Goal: Use online tool/utility: Use online tool/utility

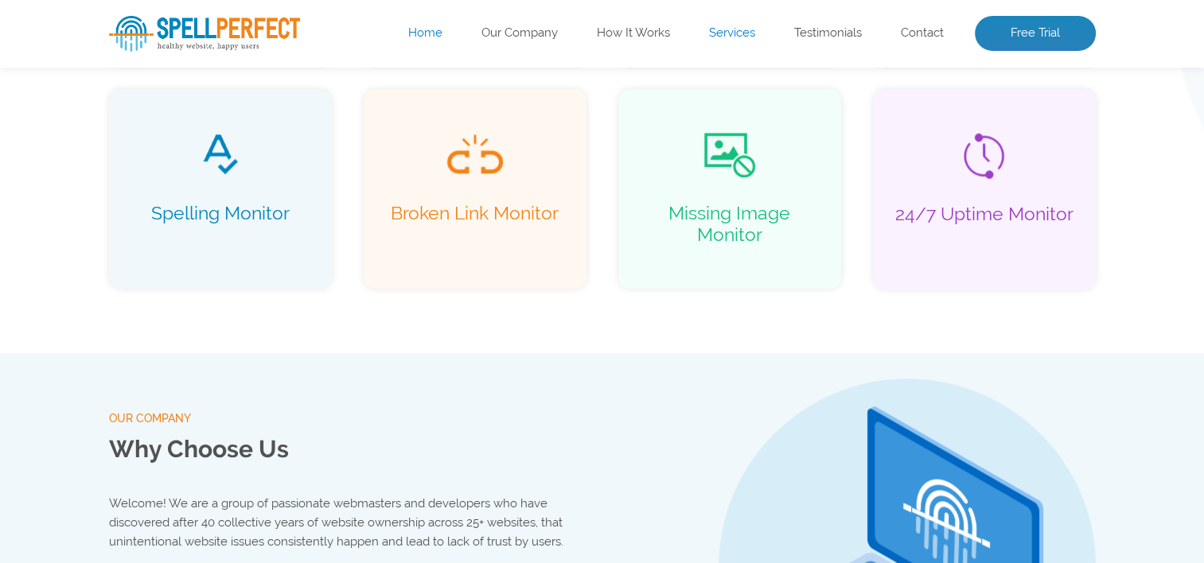
scroll to position [1269, 0]
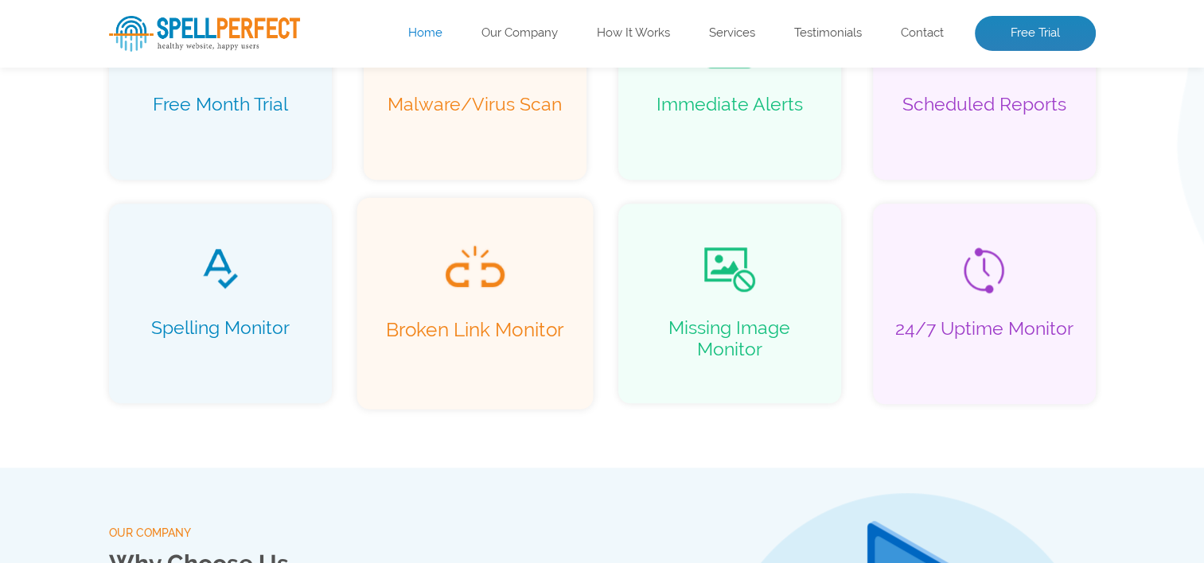
click at [474, 322] on p "Broken Link Monitor" at bounding box center [474, 340] width 202 height 45
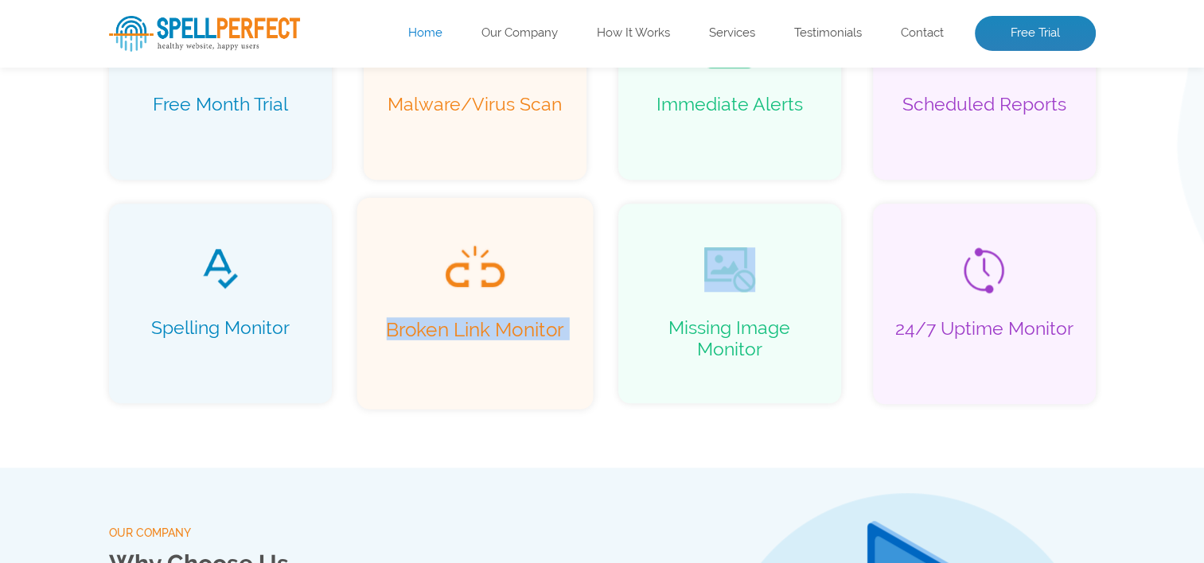
click at [474, 322] on p "Broken Link Monitor" at bounding box center [474, 340] width 202 height 45
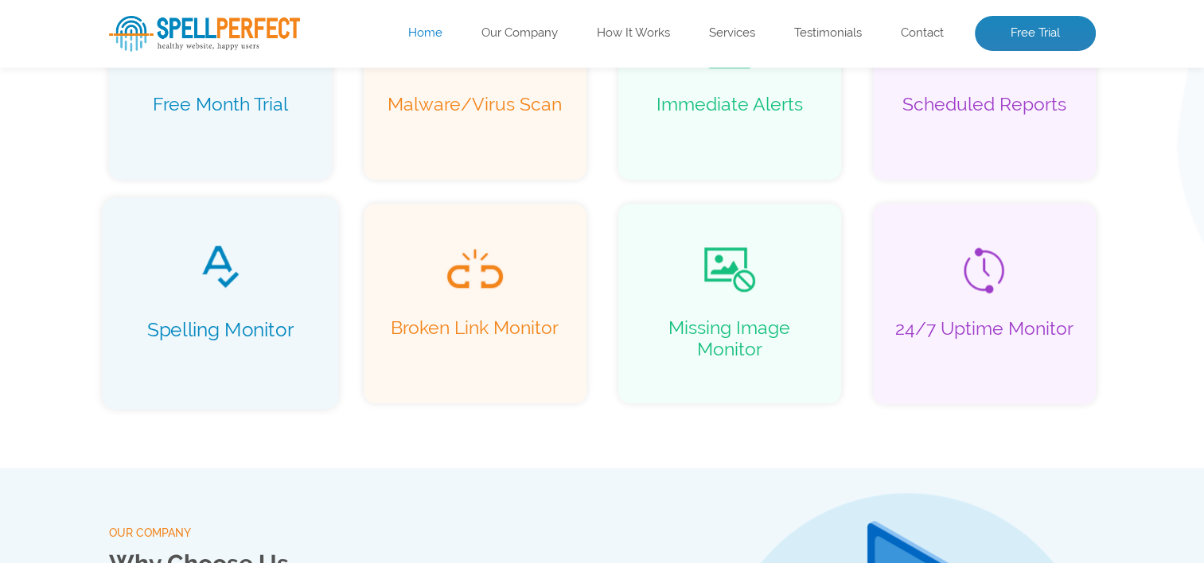
drag, startPoint x: 474, startPoint y: 322, endPoint x: 200, endPoint y: 308, distance: 274.9
click at [200, 308] on div "Spelling Monitor" at bounding box center [220, 303] width 236 height 212
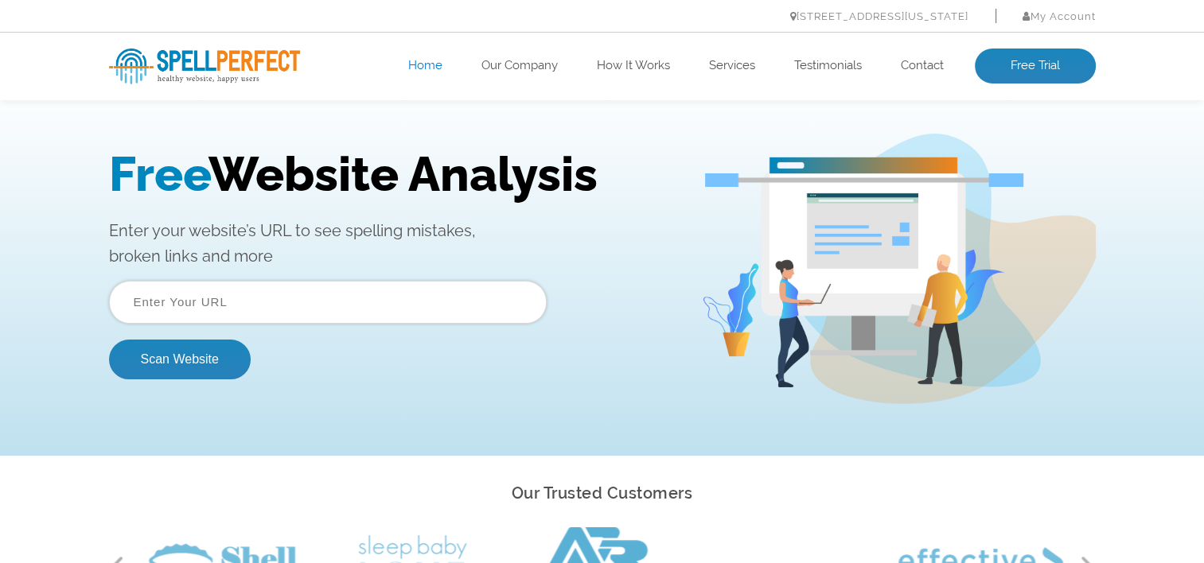
scroll to position [0, 0]
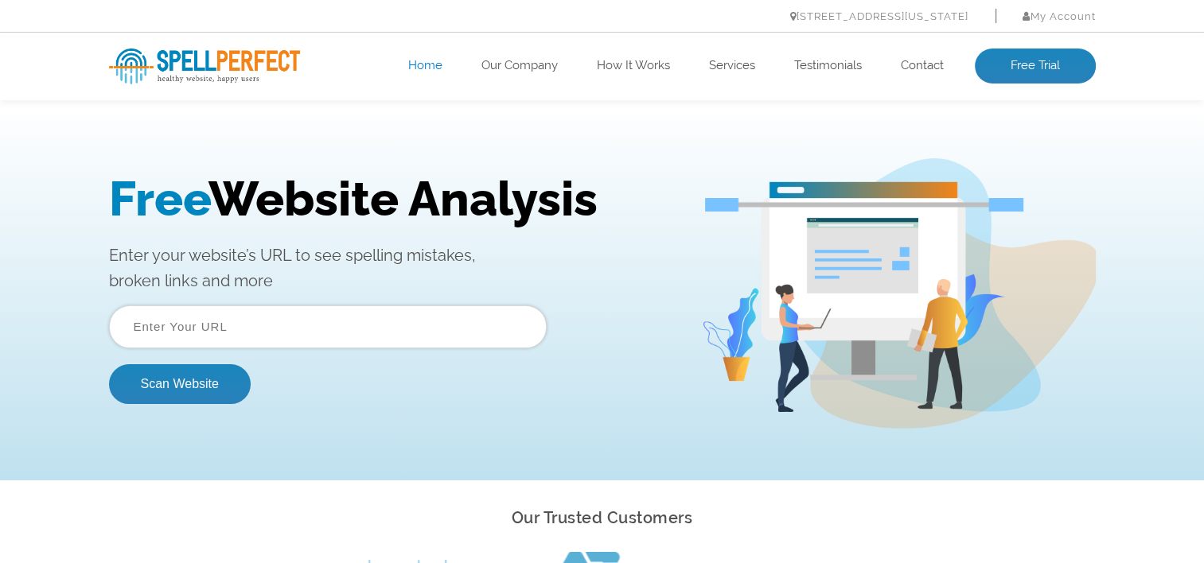
click at [181, 191] on span "Free" at bounding box center [158, 199] width 99 height 56
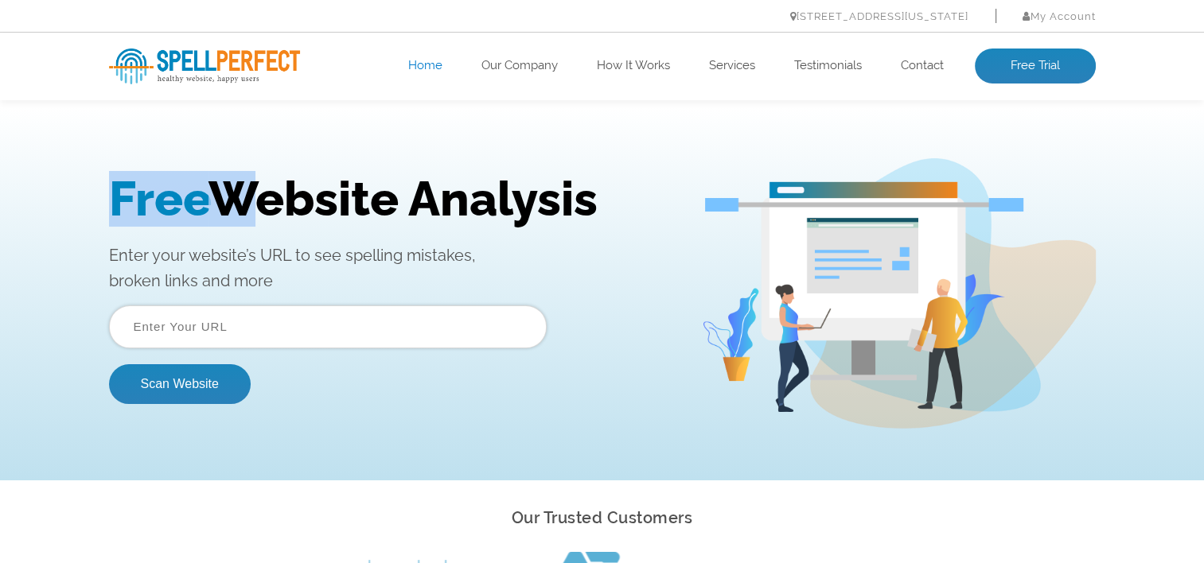
click at [181, 191] on span "Free" at bounding box center [158, 199] width 99 height 56
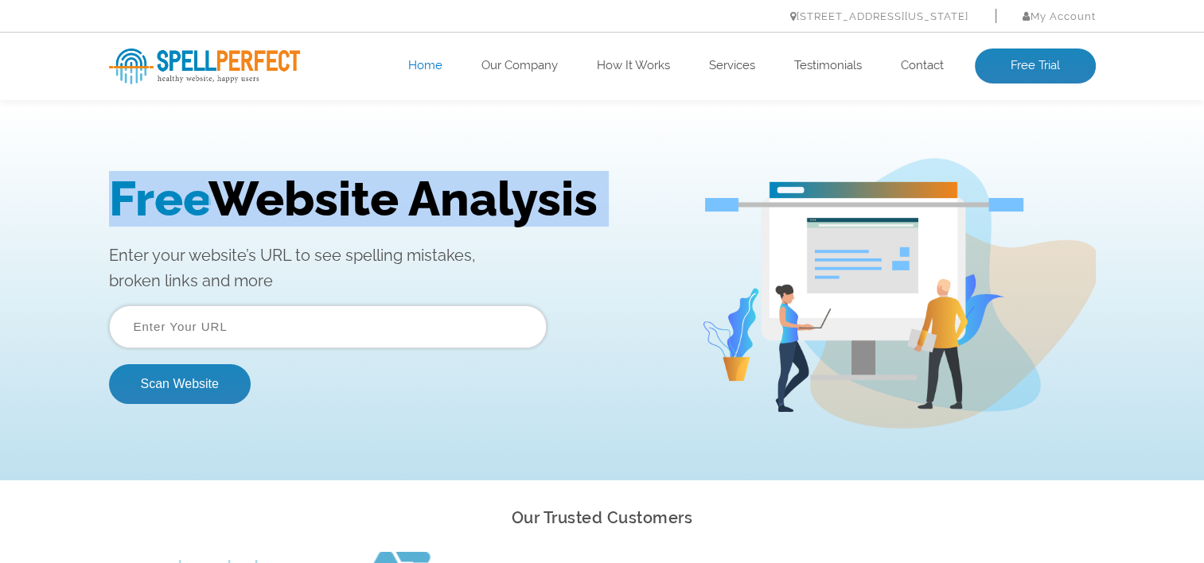
click at [181, 191] on span "Free" at bounding box center [158, 199] width 99 height 56
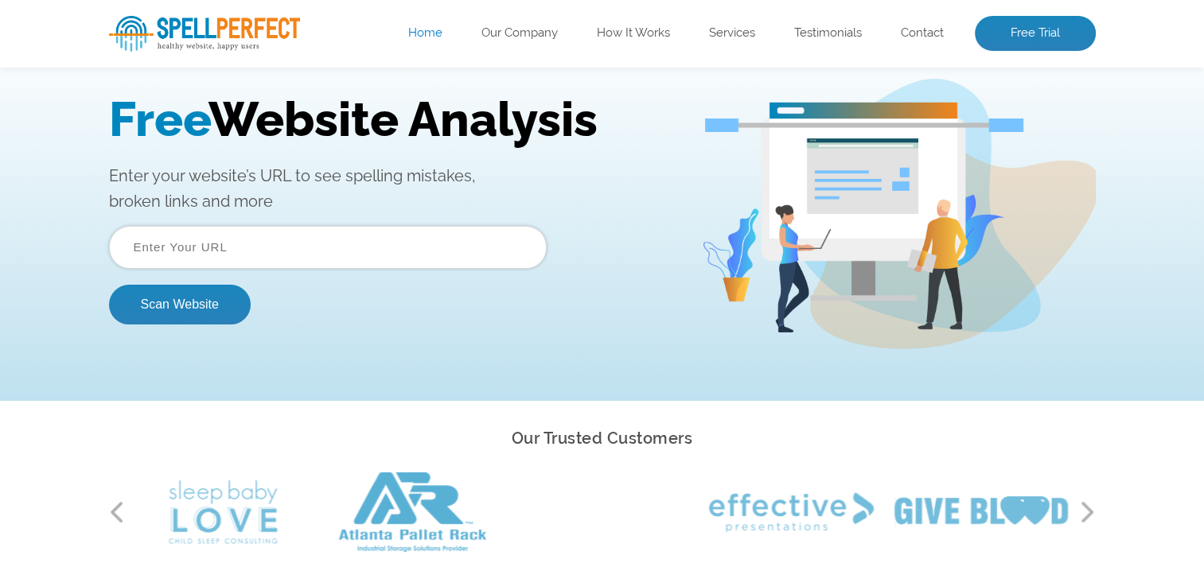
click at [237, 244] on input "text" at bounding box center [328, 247] width 438 height 43
type input "[URL][DOMAIN_NAME]"
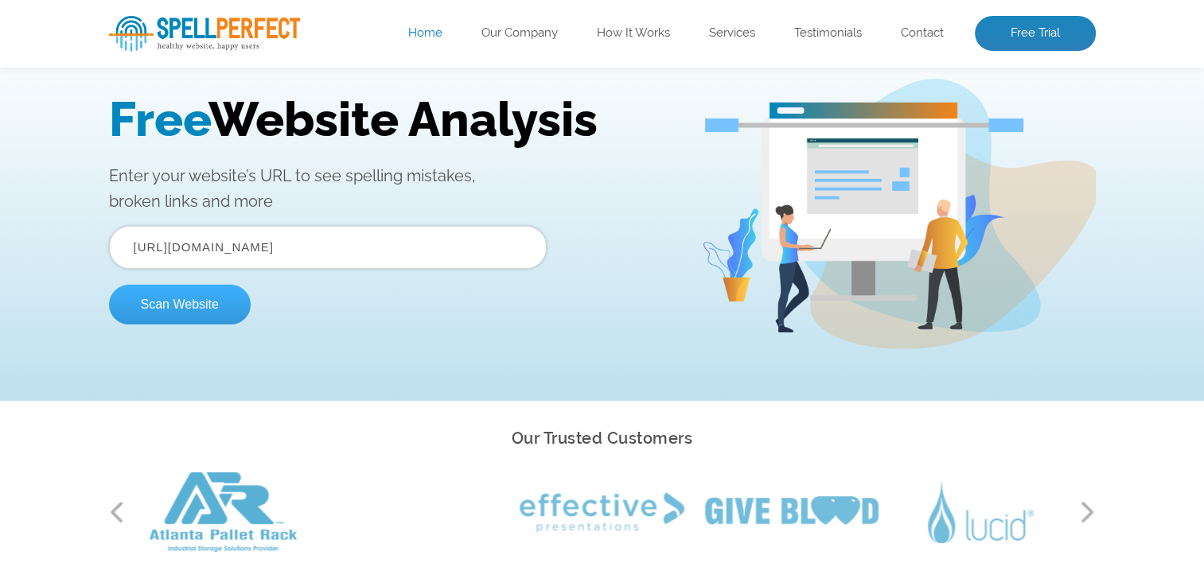
click at [162, 299] on button "Scan Website" at bounding box center [180, 305] width 142 height 40
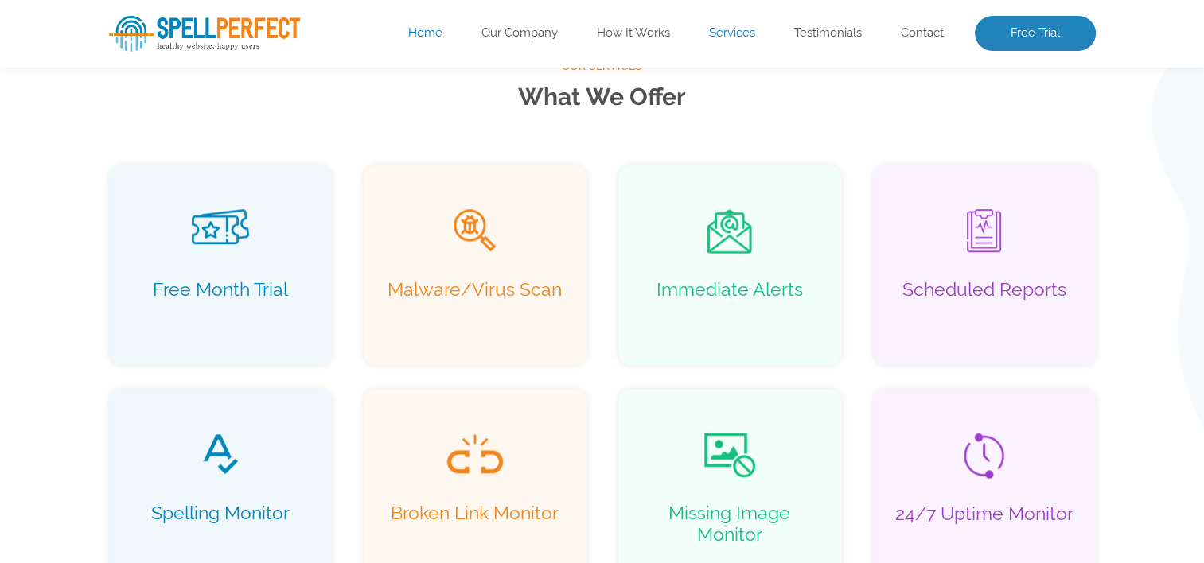
scroll to position [1105, 0]
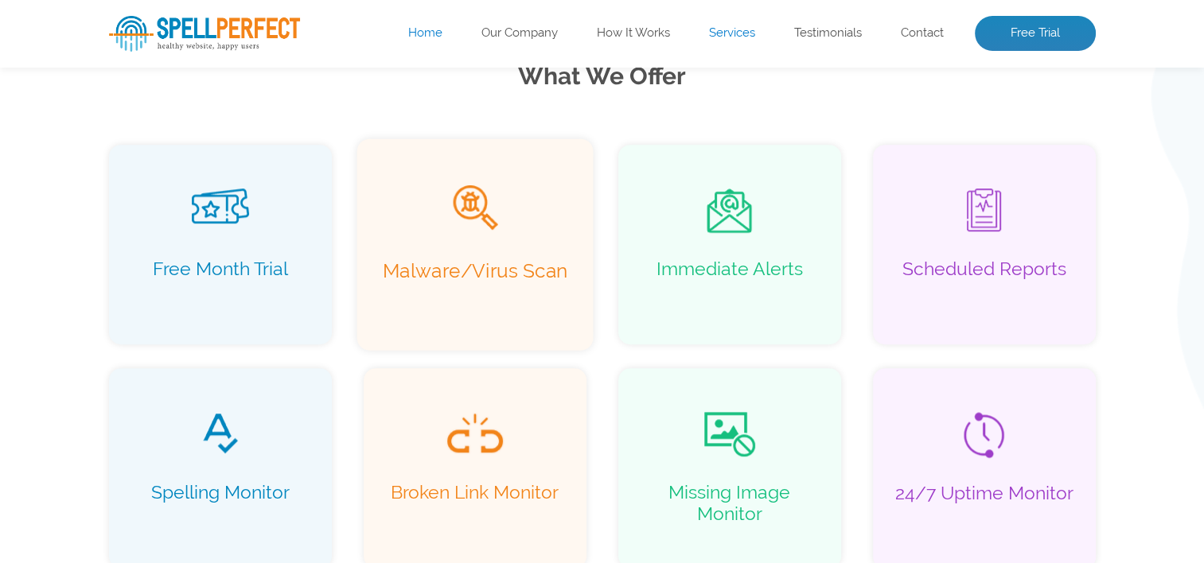
drag, startPoint x: 723, startPoint y: 41, endPoint x: 572, endPoint y: 156, distance: 189.1
click at [572, 156] on div "Malware/Virus Scan" at bounding box center [475, 244] width 236 height 212
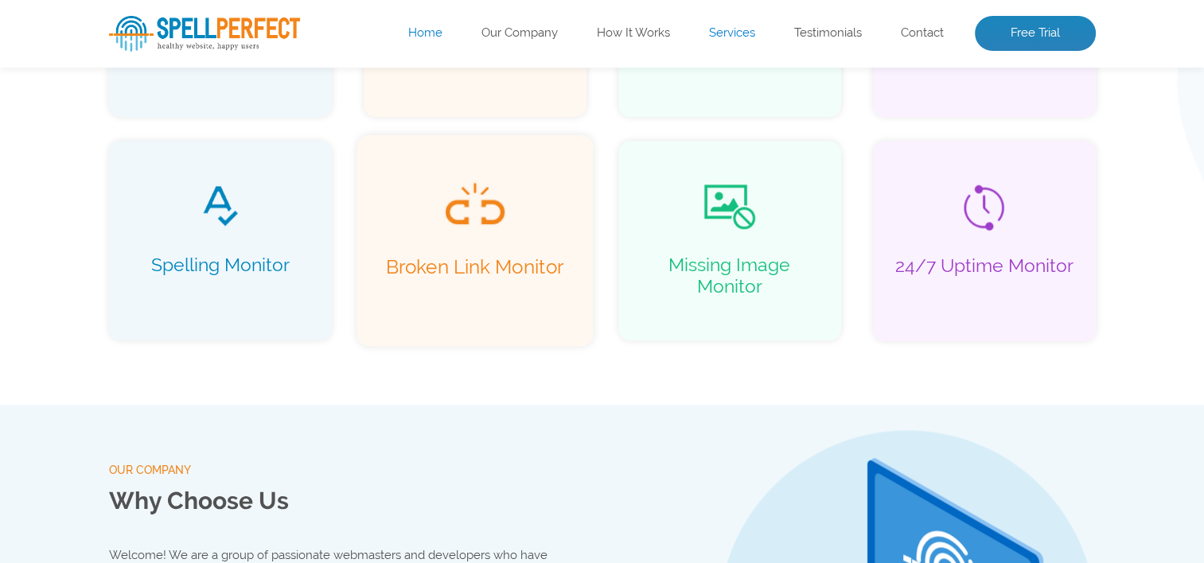
scroll to position [1423, 0]
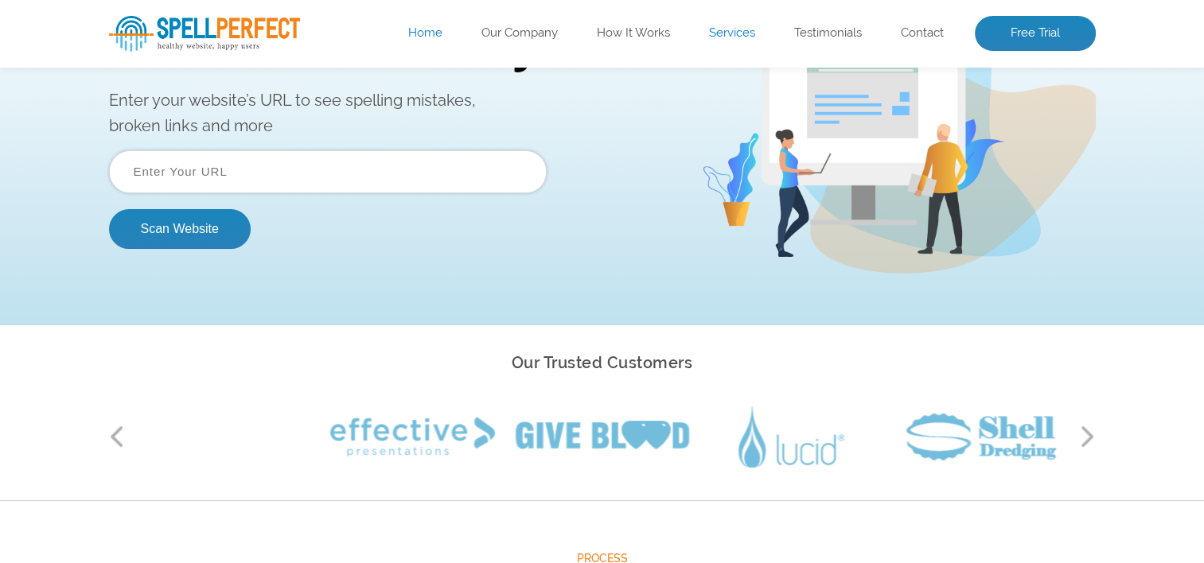
scroll to position [0, 0]
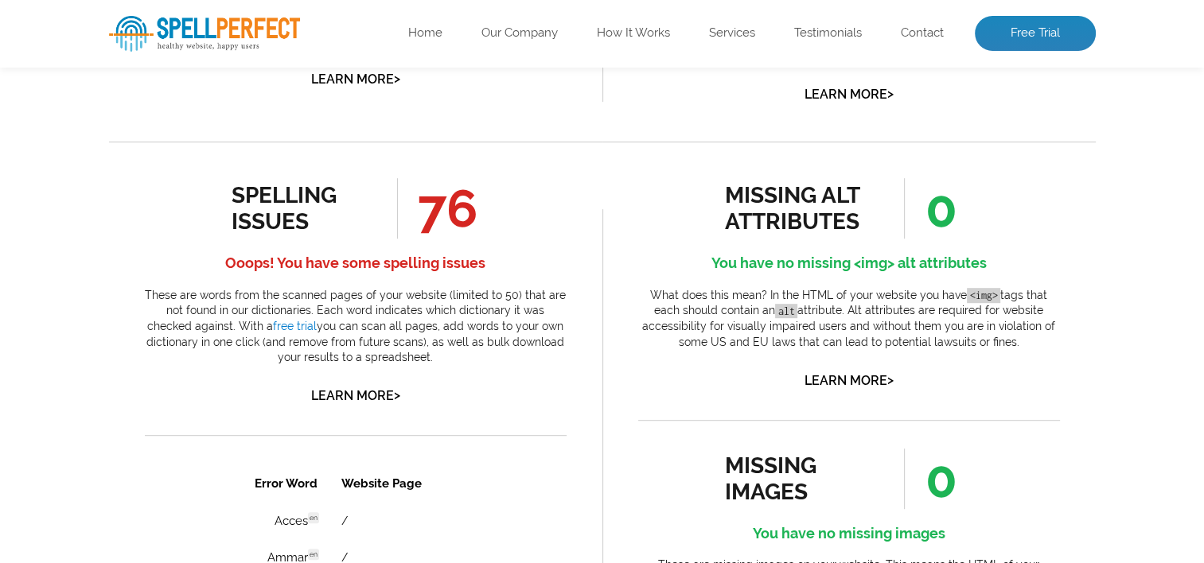
scroll to position [875, 0]
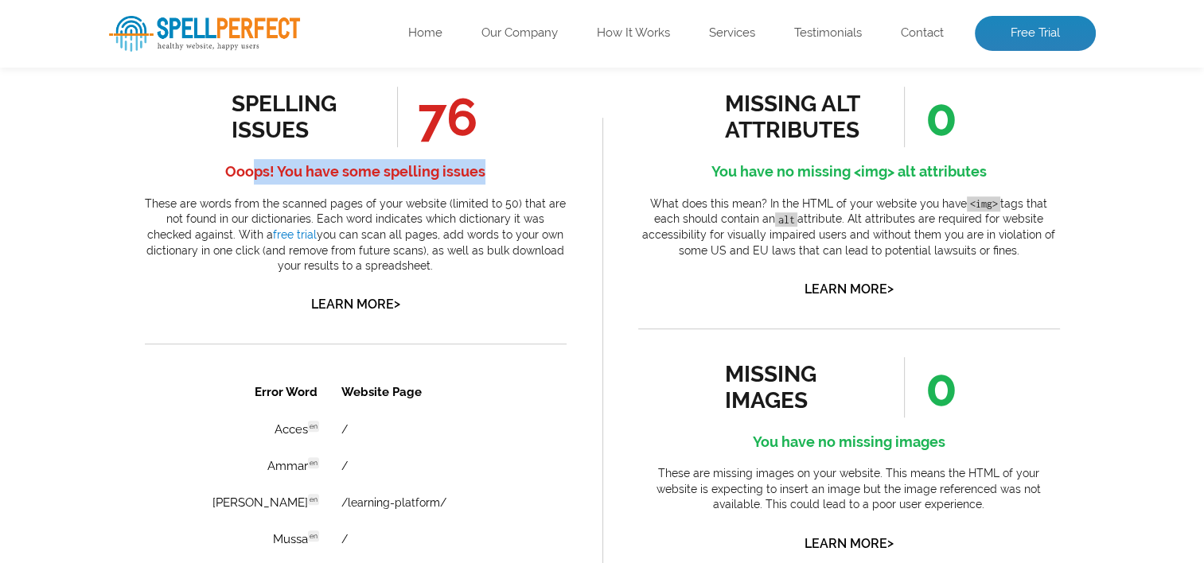
drag, startPoint x: 251, startPoint y: 166, endPoint x: 510, endPoint y: 180, distance: 259.0
click at [510, 180] on h4 "Ooops! You have some spelling issues" at bounding box center [356, 171] width 422 height 25
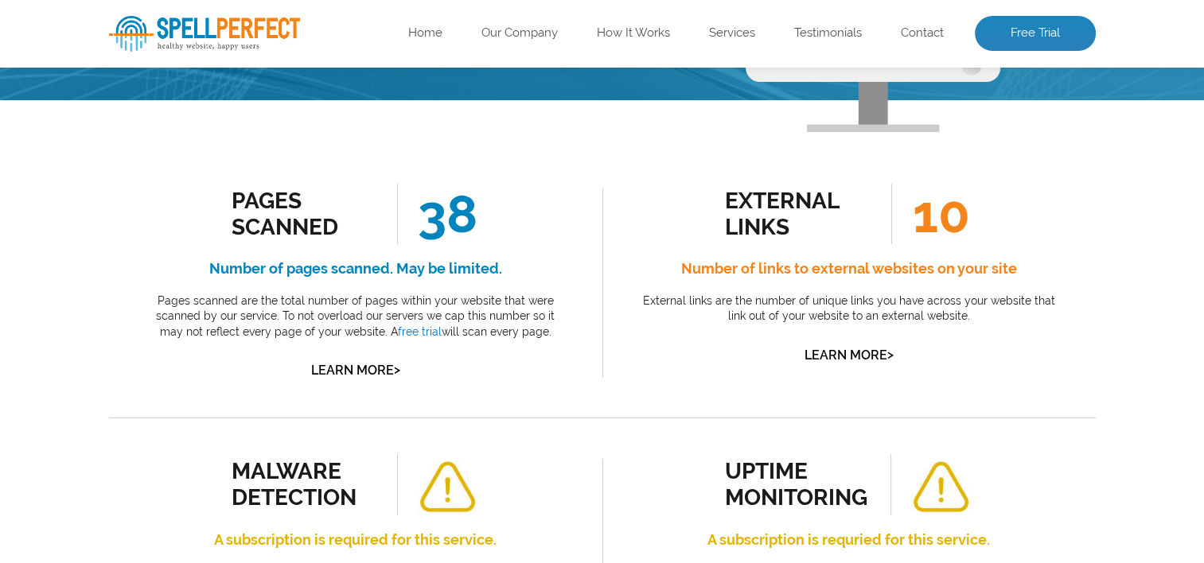
scroll to position [239, 0]
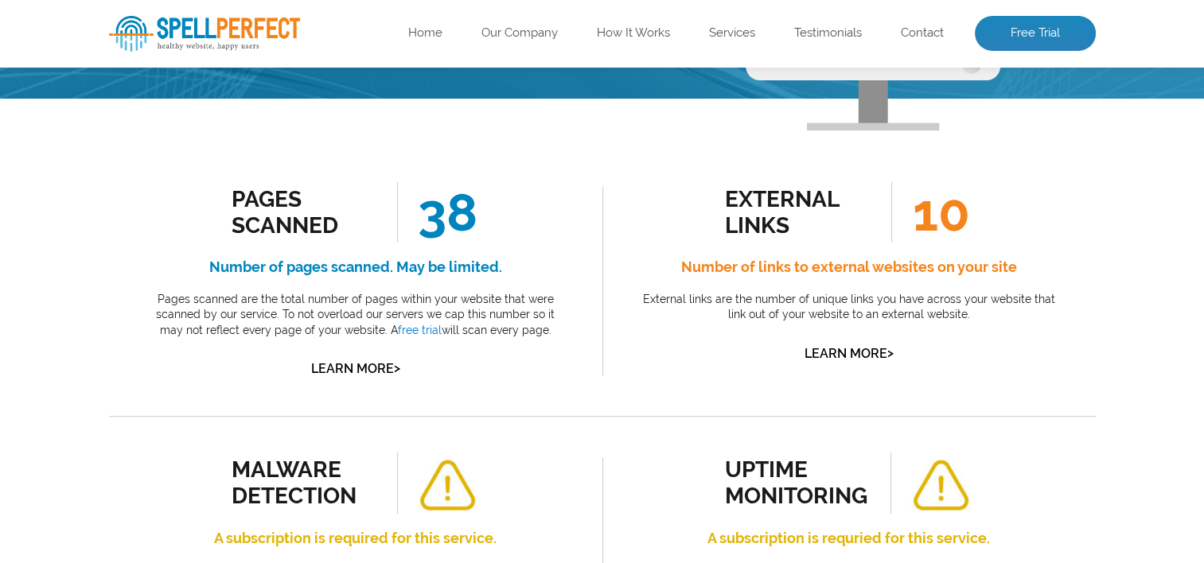
click at [299, 210] on div "Pages Scanned" at bounding box center [304, 212] width 144 height 53
drag, startPoint x: 299, startPoint y: 210, endPoint x: 275, endPoint y: 201, distance: 26.5
click at [275, 201] on div "Pages Scanned" at bounding box center [304, 212] width 144 height 53
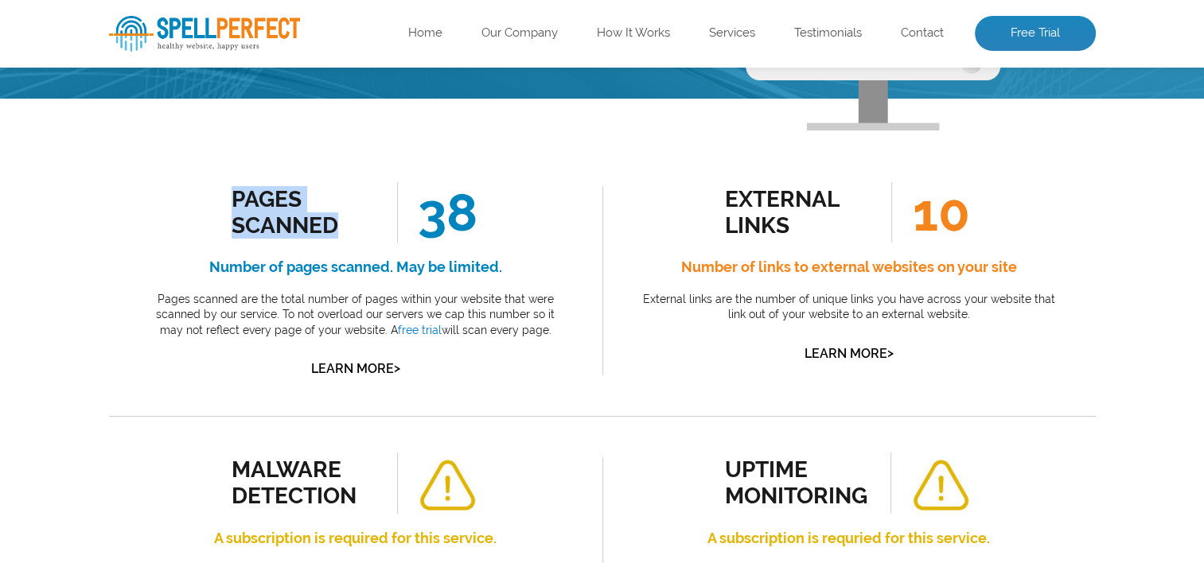
click at [275, 201] on div "Pages Scanned" at bounding box center [304, 212] width 144 height 53
drag, startPoint x: 275, startPoint y: 201, endPoint x: 244, endPoint y: 211, distance: 32.7
click at [244, 211] on div "Pages Scanned" at bounding box center [304, 212] width 144 height 53
click at [245, 207] on div "Pages Scanned" at bounding box center [304, 212] width 144 height 53
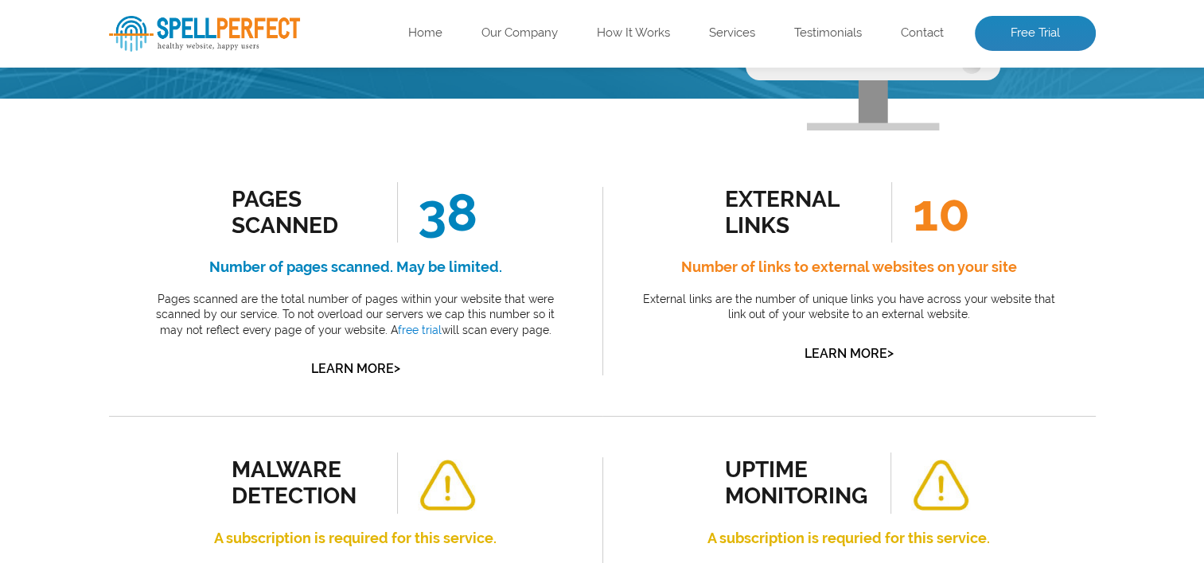
drag, startPoint x: 245, startPoint y: 207, endPoint x: 256, endPoint y: 224, distance: 20.1
click at [256, 224] on div "Pages Scanned" at bounding box center [304, 212] width 144 height 53
drag, startPoint x: 256, startPoint y: 224, endPoint x: 271, endPoint y: 278, distance: 56.0
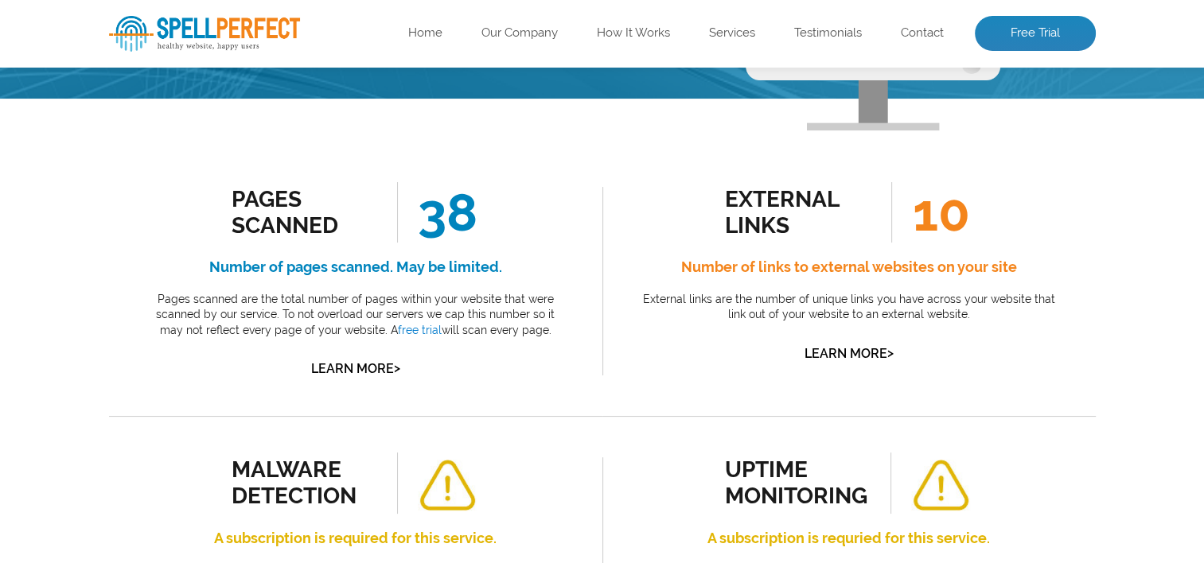
click at [271, 278] on h4 "Number of pages scanned. May be limited." at bounding box center [356, 267] width 422 height 25
click at [272, 273] on h4 "Number of pages scanned. May be limited." at bounding box center [356, 267] width 422 height 25
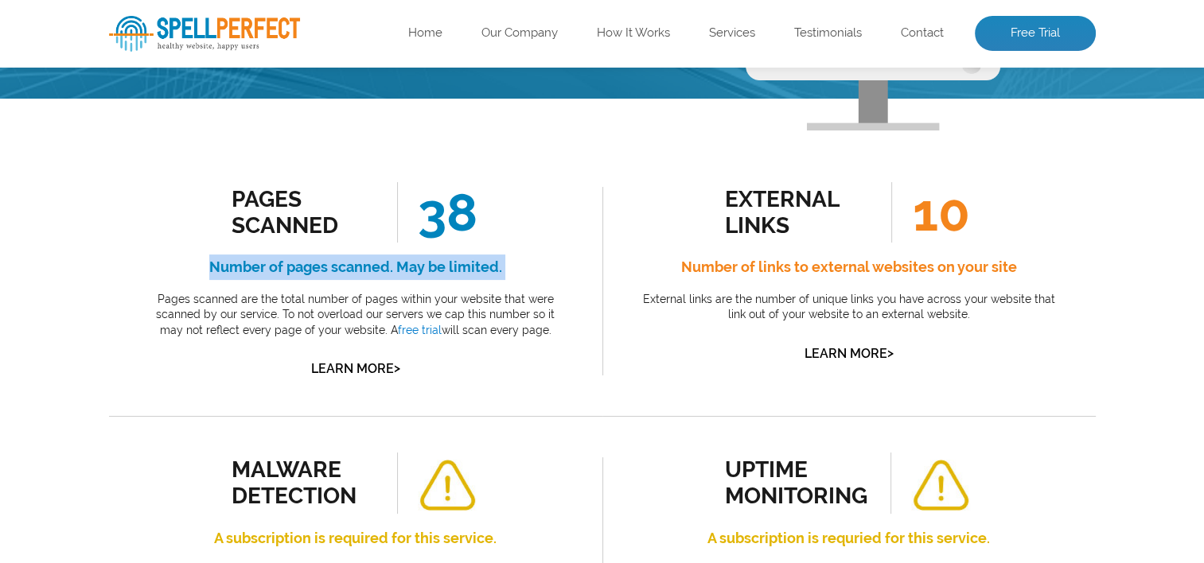
click at [272, 273] on h4 "Number of pages scanned. May be limited." at bounding box center [356, 267] width 422 height 25
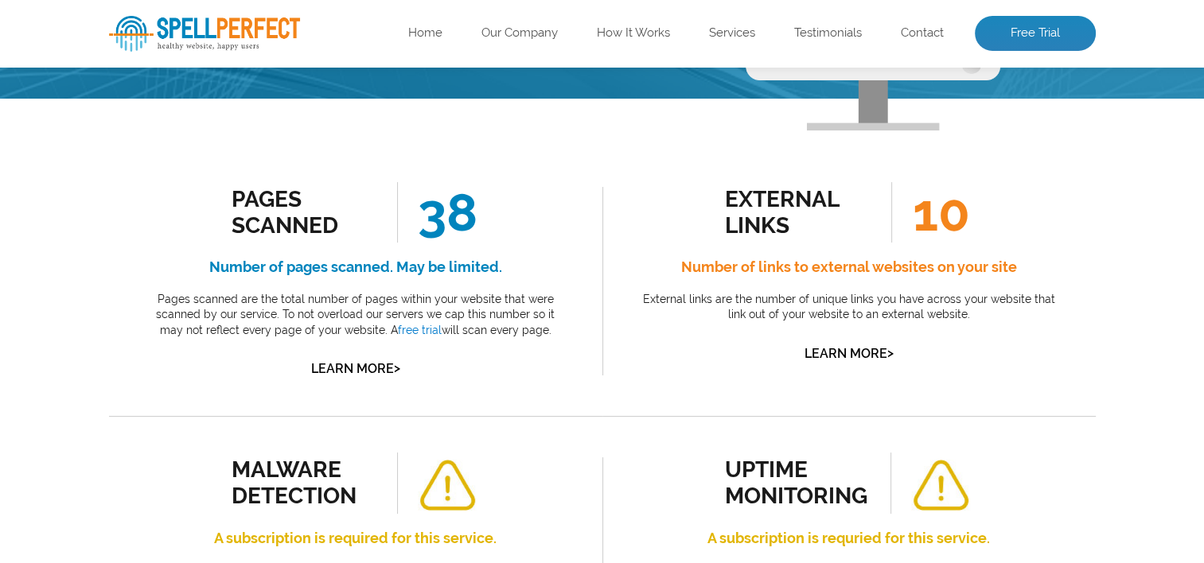
click at [709, 186] on div "external links 10 Number of links to external websites on your site External li…" at bounding box center [849, 273] width 422 height 182
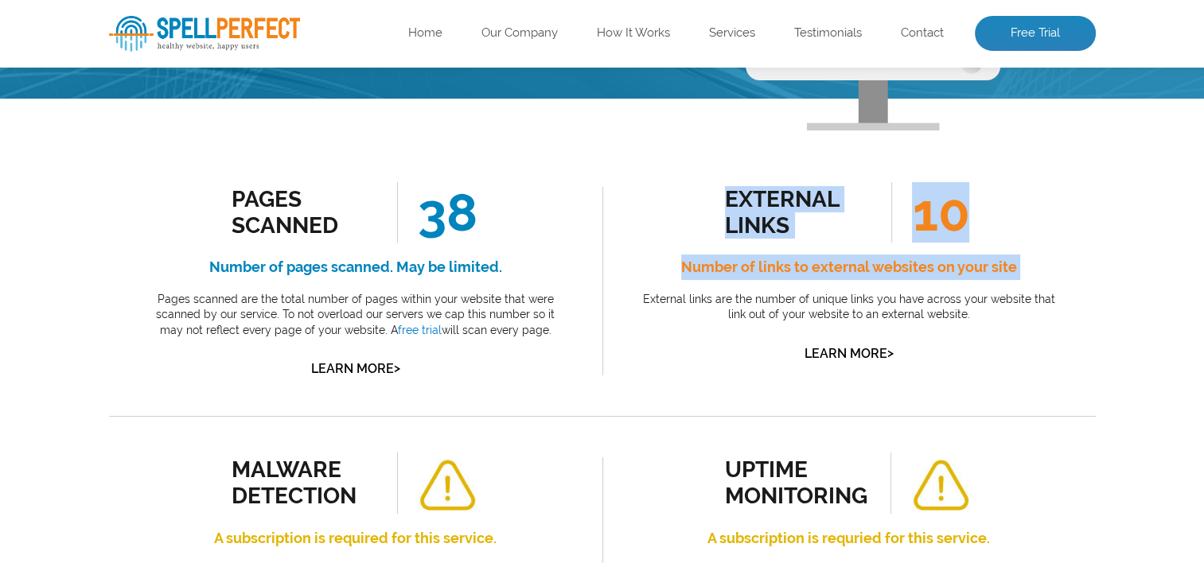
drag, startPoint x: 709, startPoint y: 186, endPoint x: 709, endPoint y: 261, distance: 74.8
click at [709, 261] on div "external links 10 Number of links to external websites on your site External li…" at bounding box center [849, 273] width 422 height 182
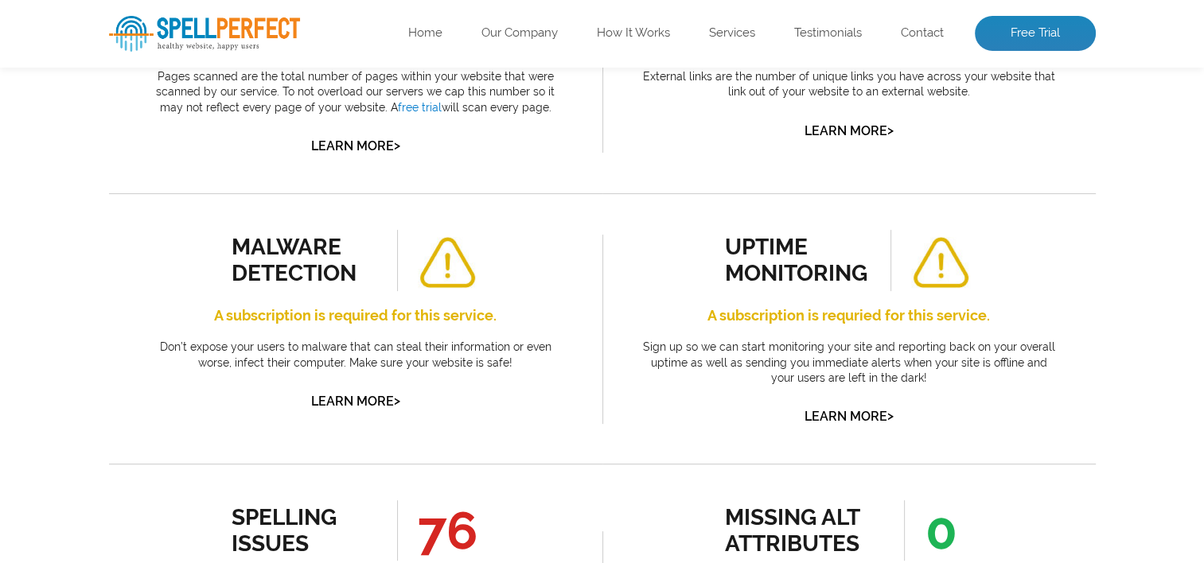
scroll to position [557, 0]
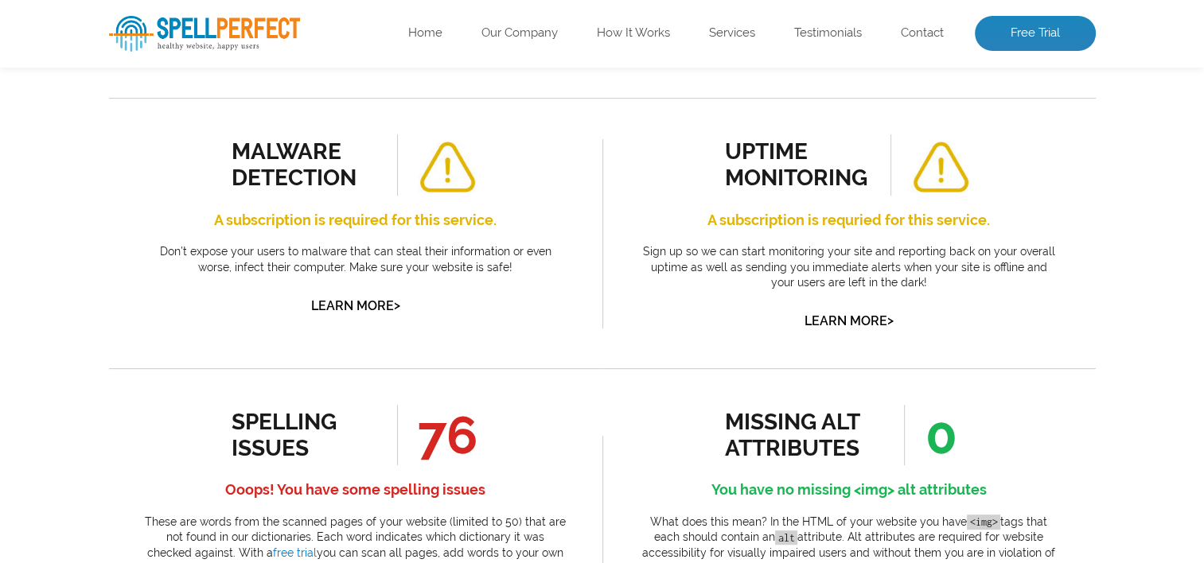
click at [452, 156] on img at bounding box center [447, 168] width 59 height 52
click at [1044, 226] on h4 "A subscription is requried for this service." at bounding box center [849, 220] width 422 height 25
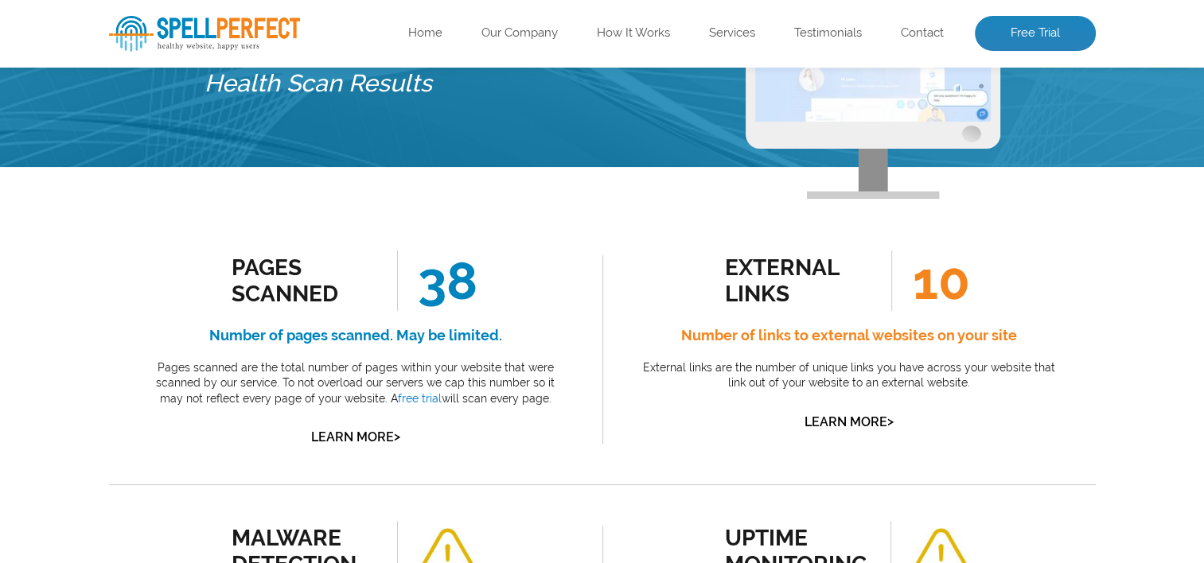
scroll to position [159, 0]
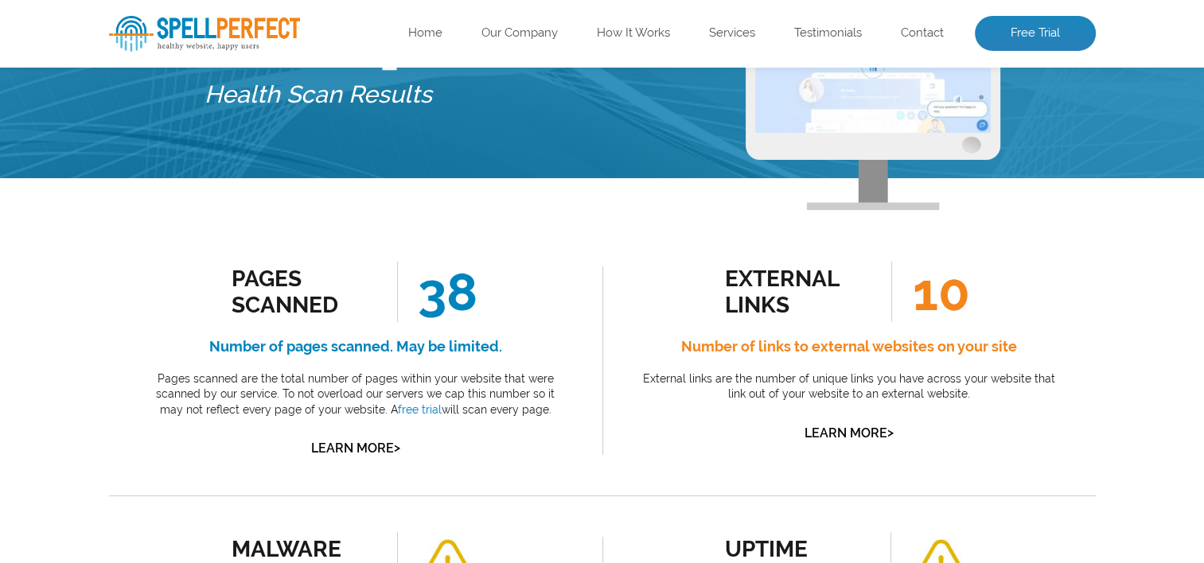
click at [944, 318] on span "10" at bounding box center [930, 292] width 78 height 60
click at [944, 290] on span "10" at bounding box center [930, 292] width 78 height 60
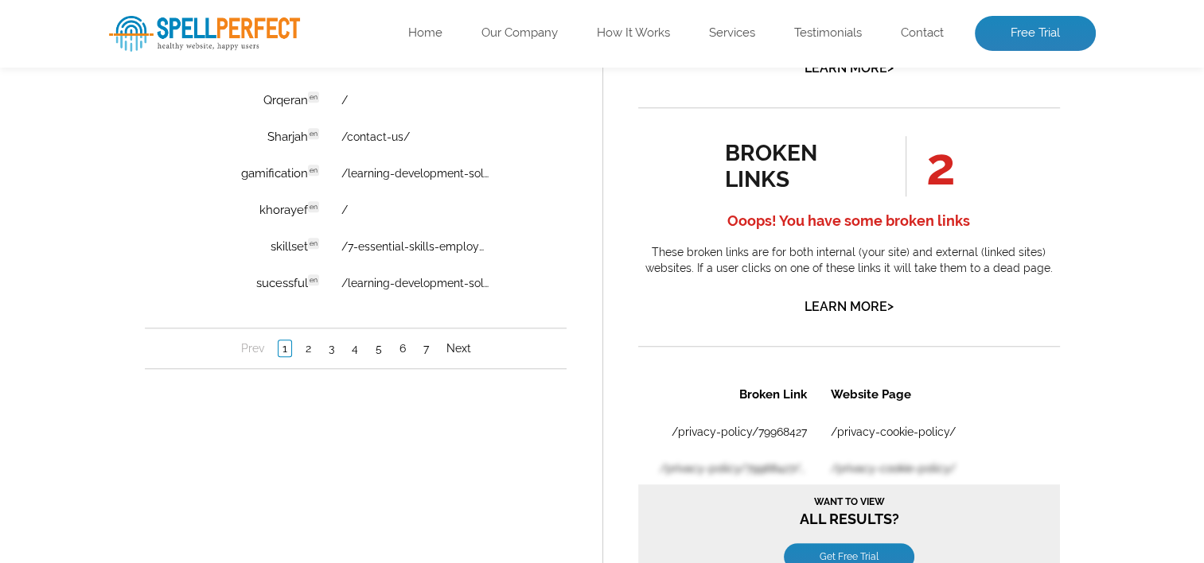
scroll to position [1353, 0]
click at [302, 345] on link "2" at bounding box center [308, 348] width 14 height 16
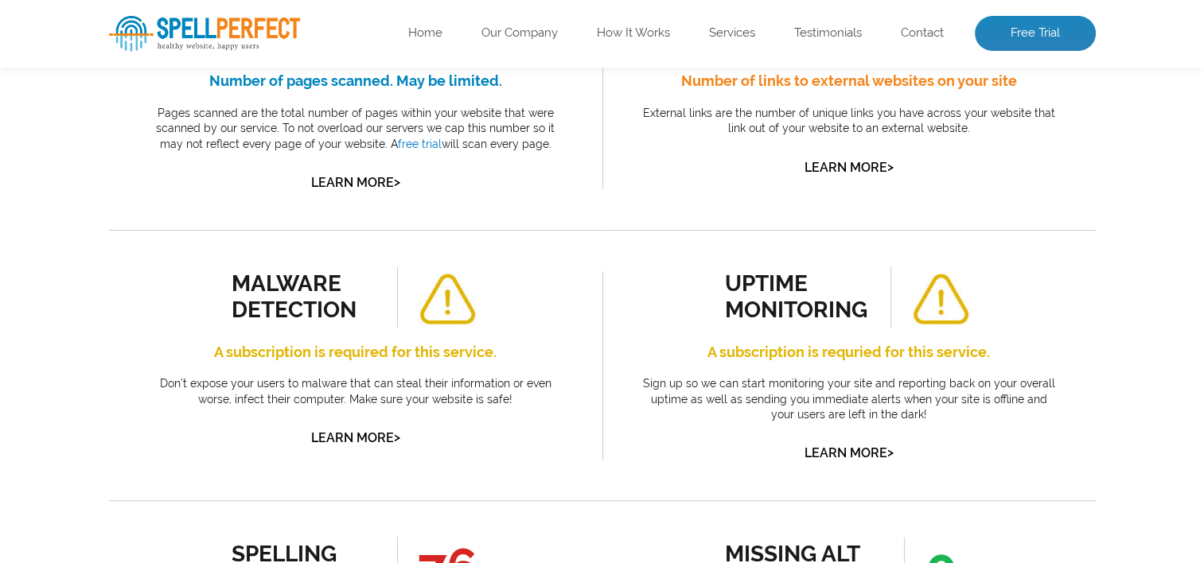
scroll to position [318, 0]
